Goal: Navigation & Orientation: Find specific page/section

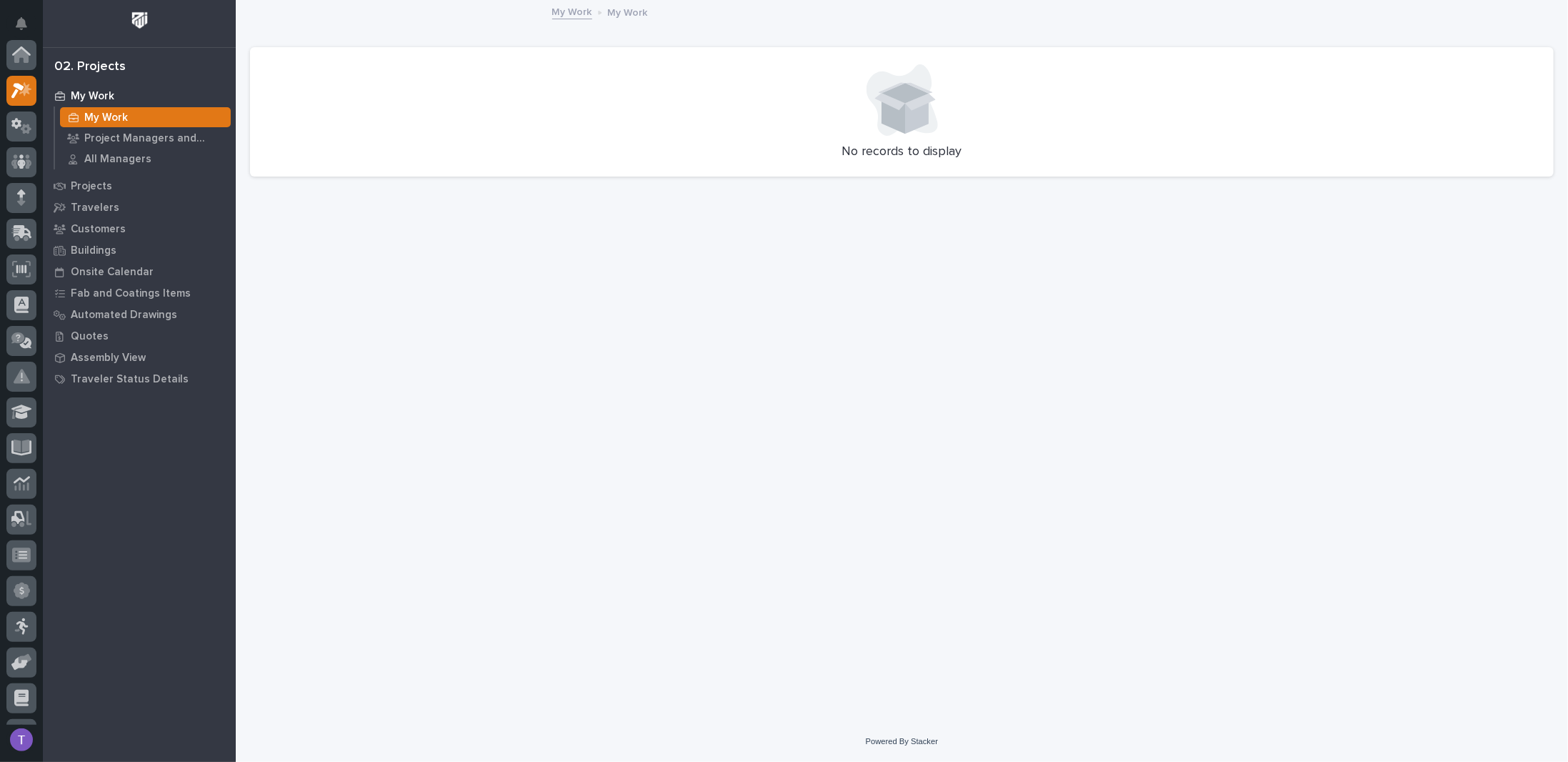
scroll to position [36, 0]
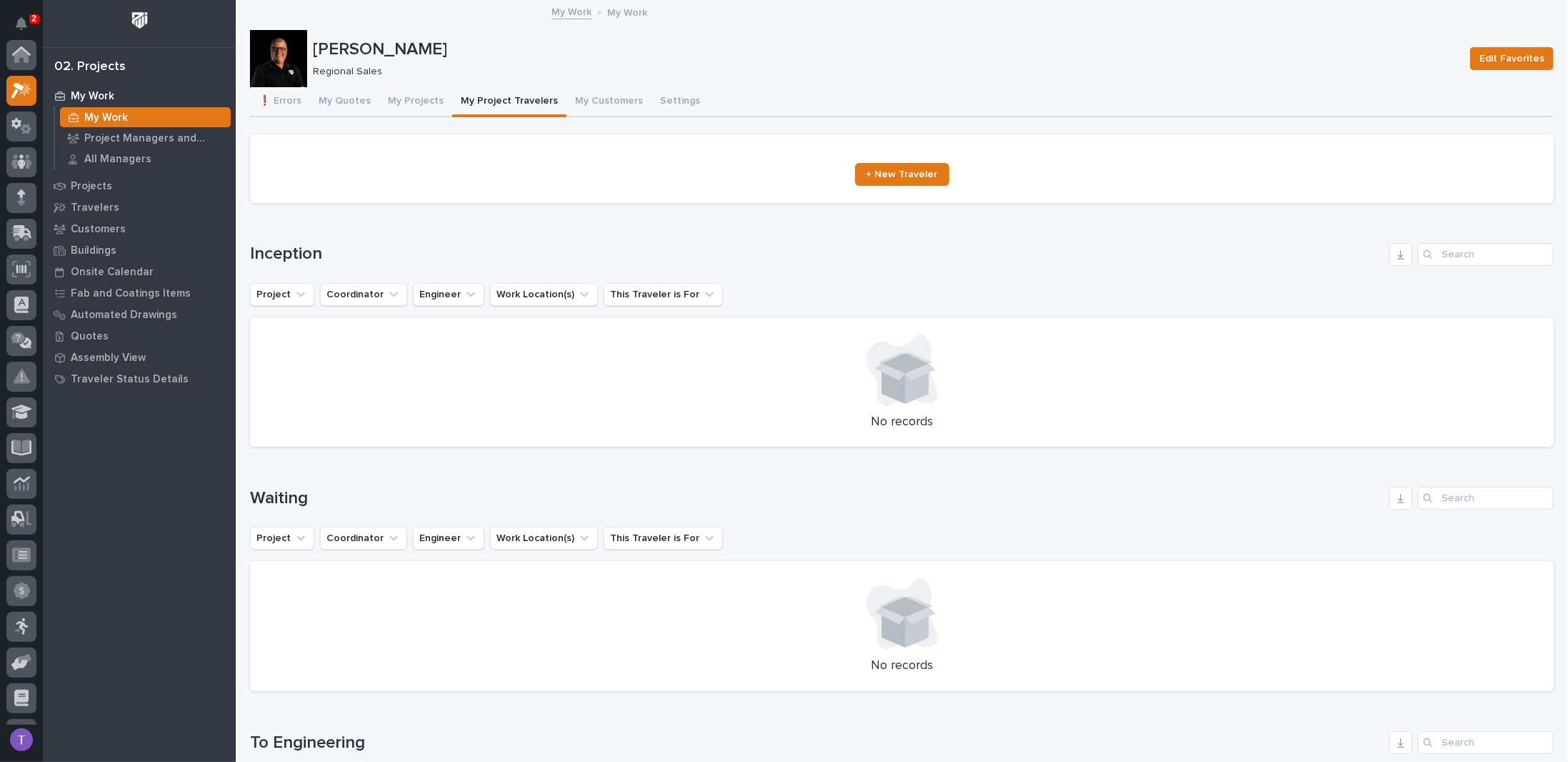
scroll to position [36, 0]
